Goal: Navigation & Orientation: Find specific page/section

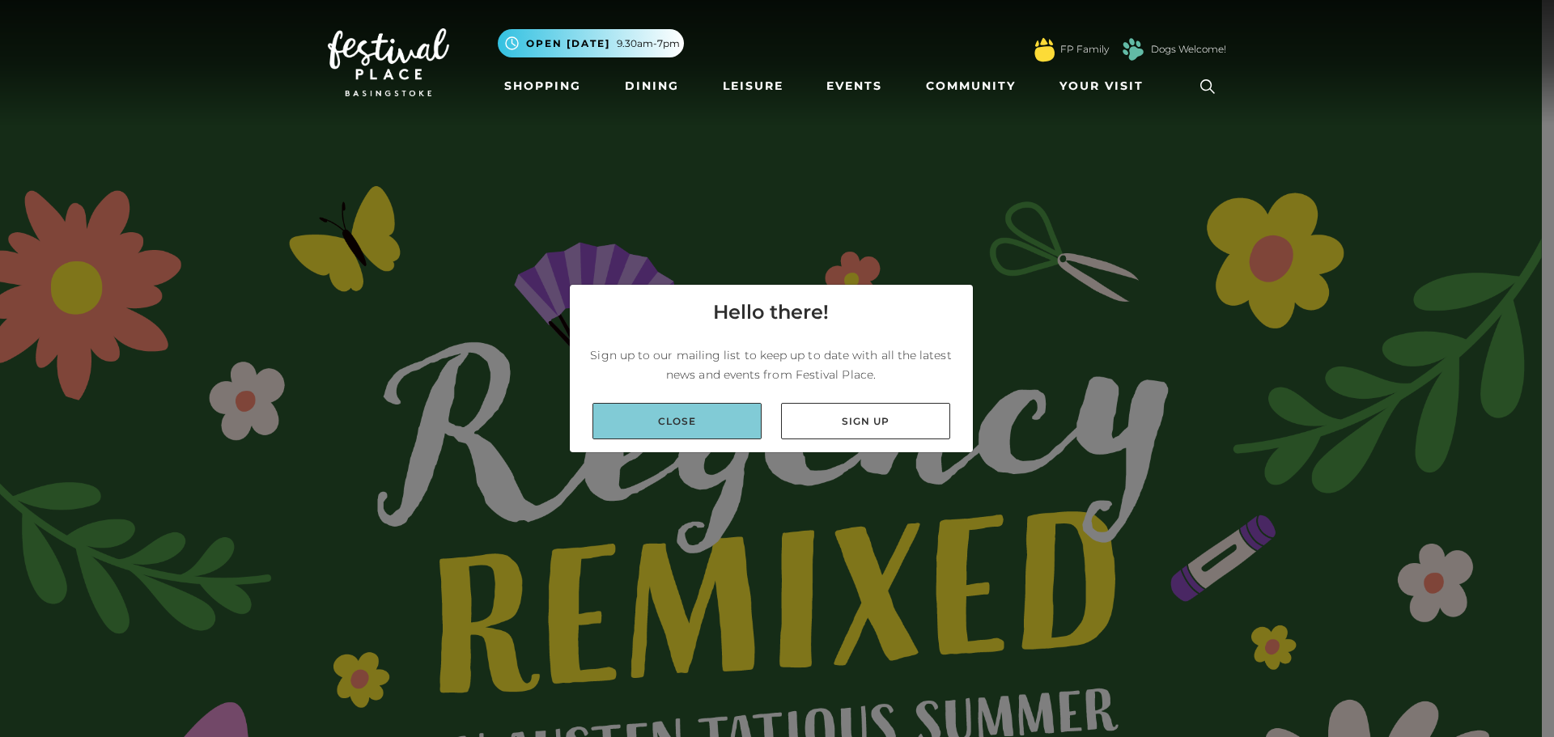
click at [707, 412] on link "Close" at bounding box center [677, 421] width 169 height 36
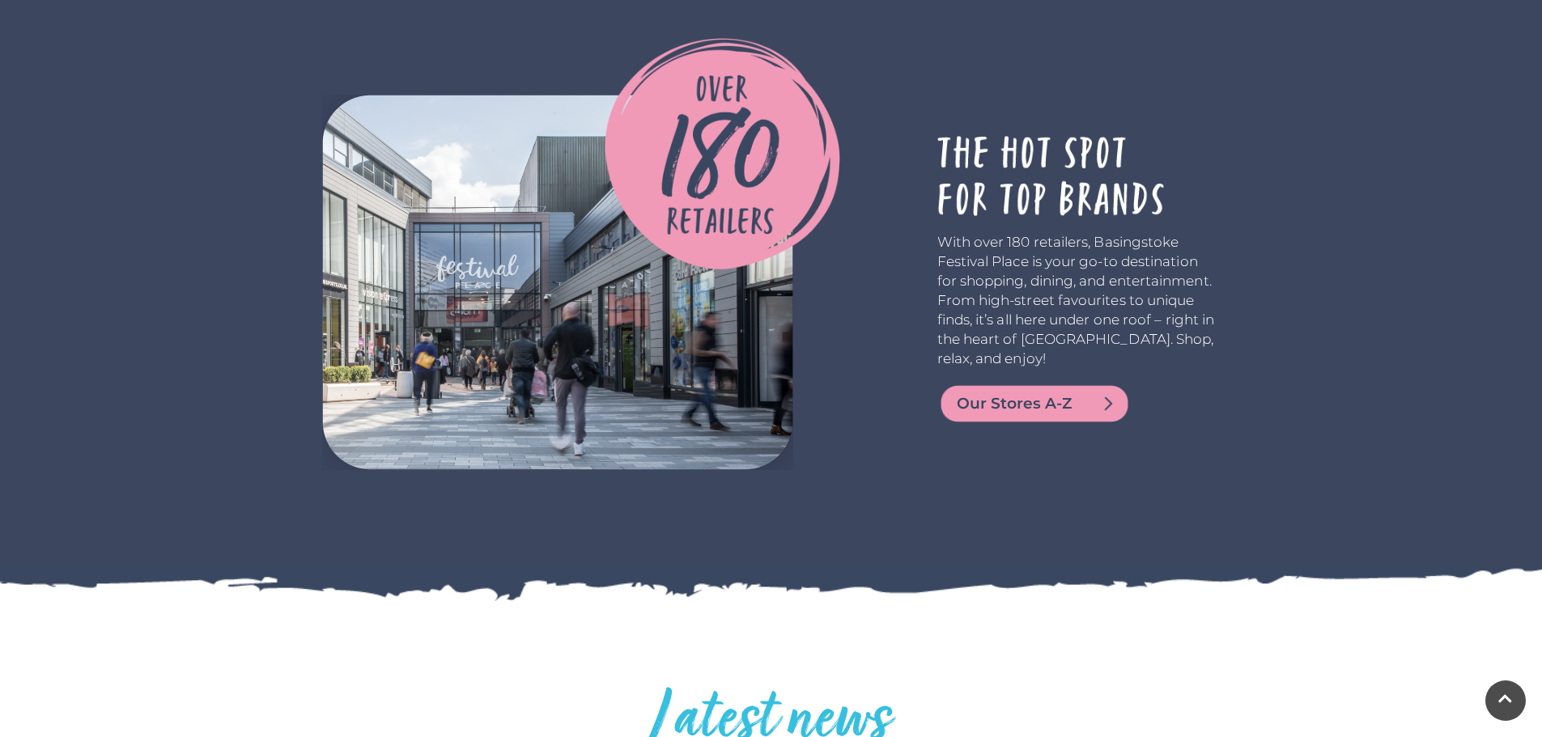
scroll to position [3965, 0]
click at [577, 333] on img at bounding box center [557, 284] width 471 height 376
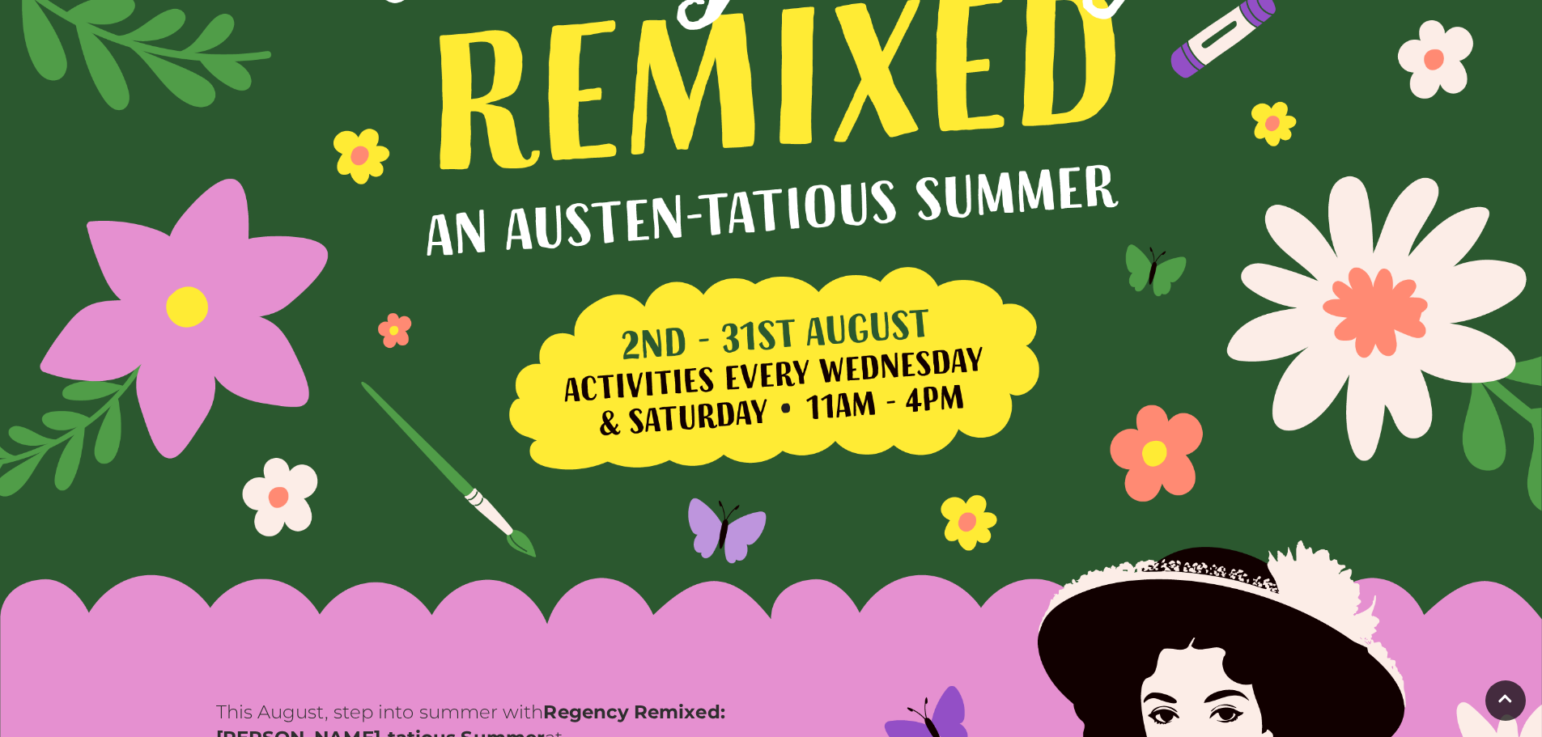
scroll to position [0, 0]
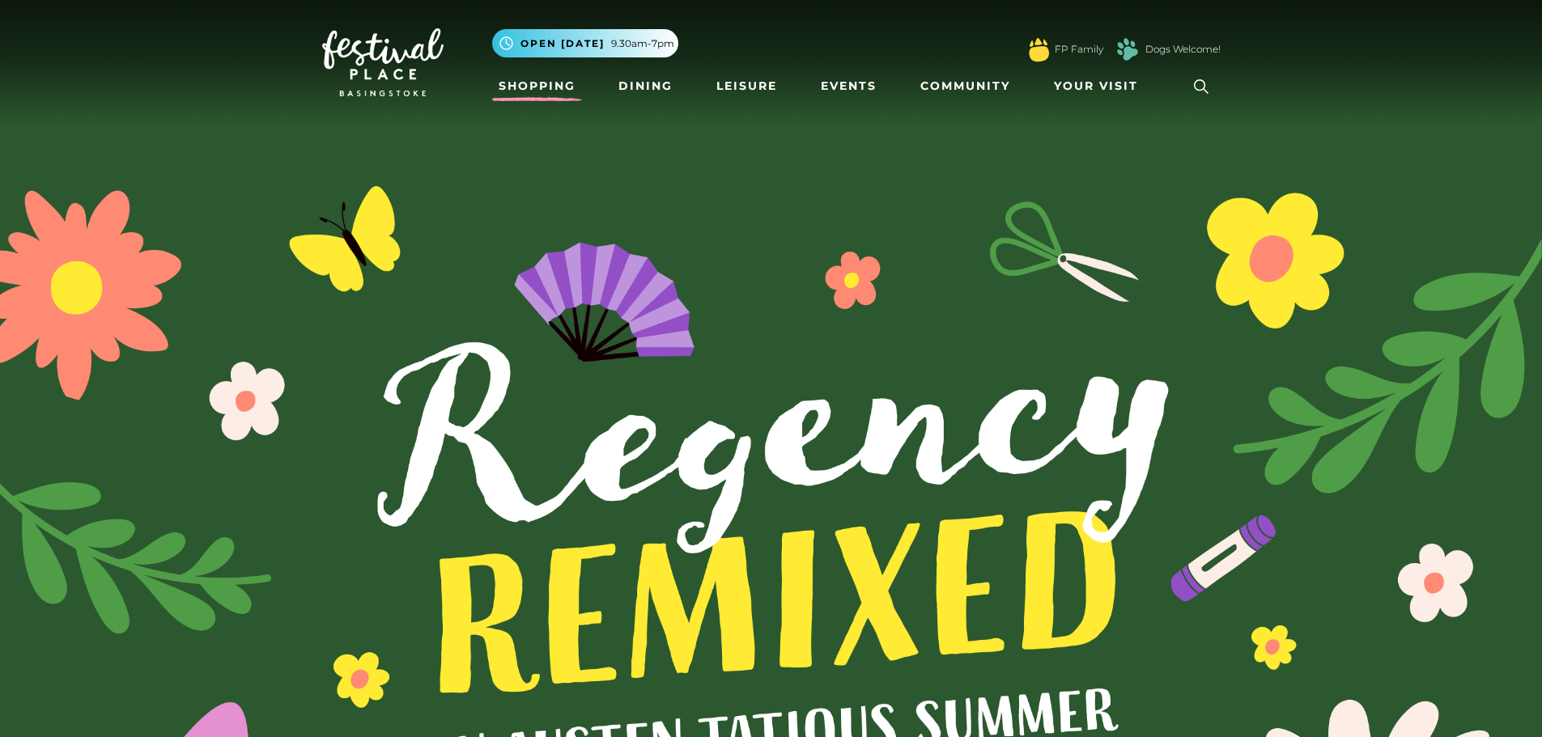
click at [544, 79] on link "Shopping" at bounding box center [537, 86] width 90 height 30
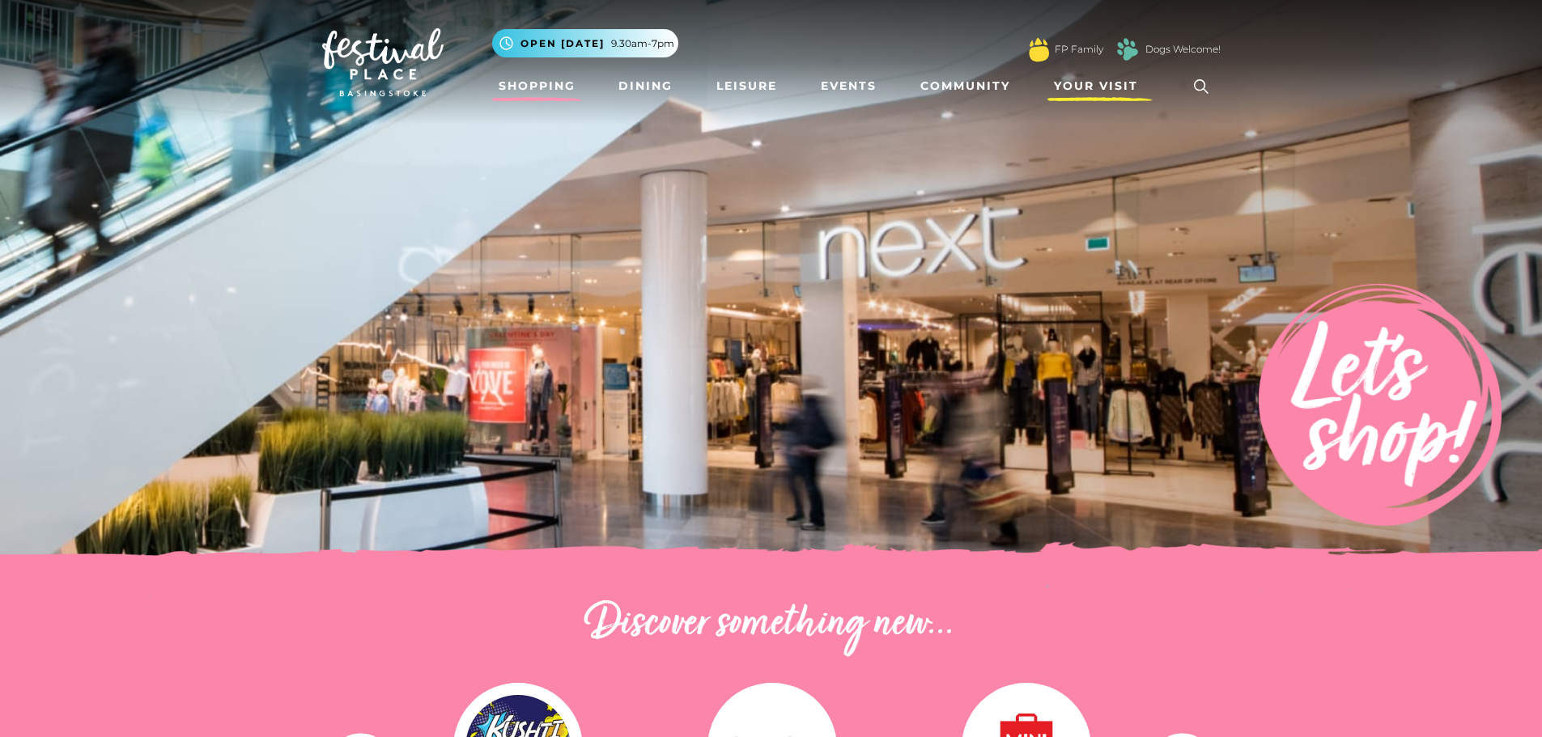
click at [1110, 85] on span "Your Visit" at bounding box center [1096, 86] width 84 height 17
